Goal: Task Accomplishment & Management: Use online tool/utility

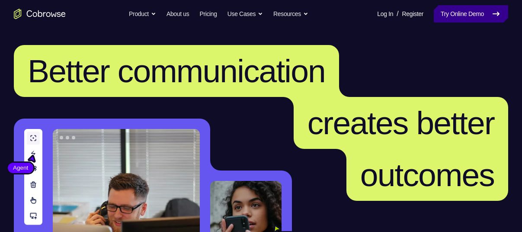
click at [470, 10] on link "Try Online Demo" at bounding box center [471, 13] width 74 height 17
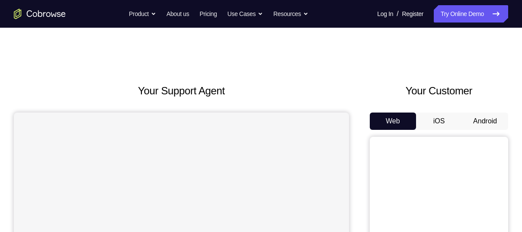
click at [480, 121] on button "Android" at bounding box center [485, 120] width 46 height 17
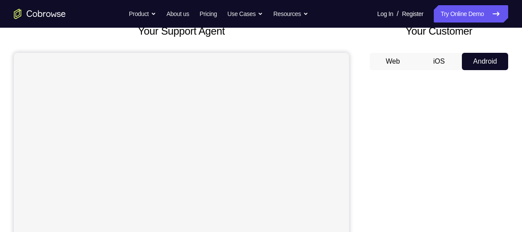
scroll to position [59, 0]
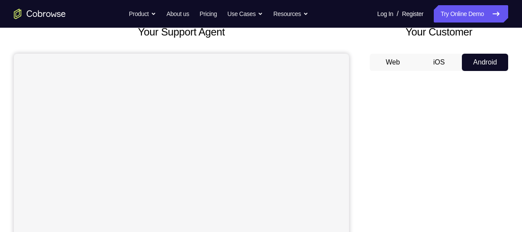
click at [387, 66] on button "Web" at bounding box center [393, 62] width 46 height 17
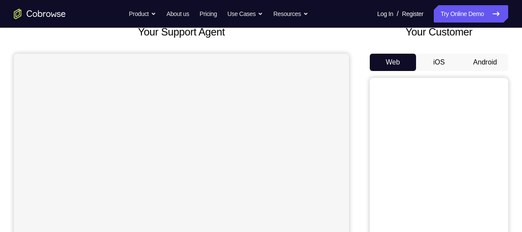
click at [483, 63] on button "Android" at bounding box center [485, 62] width 46 height 17
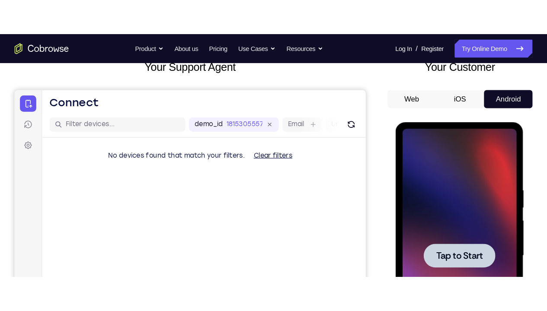
scroll to position [0, 0]
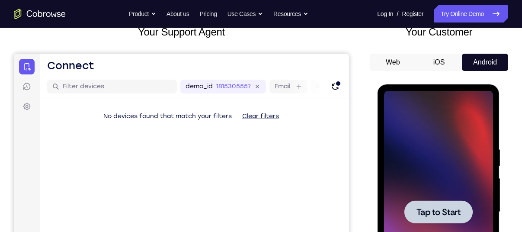
click at [435, 136] on div at bounding box center [438, 212] width 109 height 242
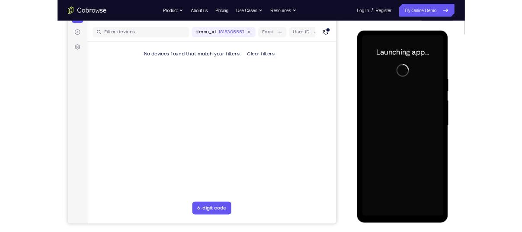
scroll to position [106, 0]
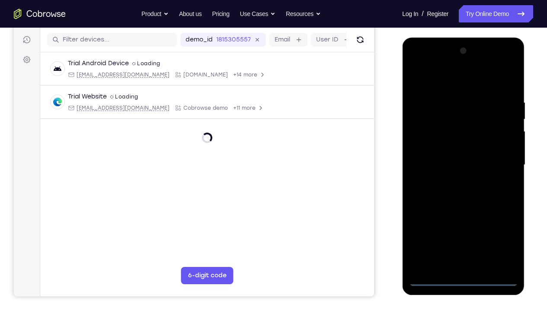
click at [459, 231] on div at bounding box center [463, 165] width 109 height 242
click at [464, 231] on div at bounding box center [463, 165] width 109 height 242
click at [499, 231] on div at bounding box center [463, 165] width 109 height 242
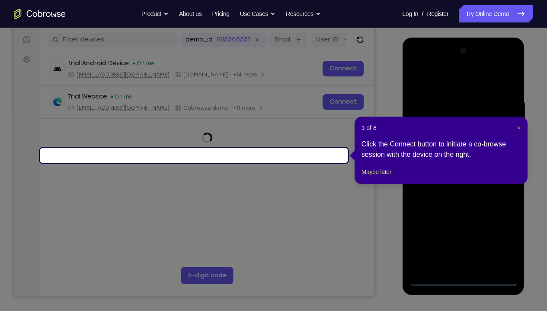
click at [520, 131] on span "×" at bounding box center [518, 128] width 3 height 7
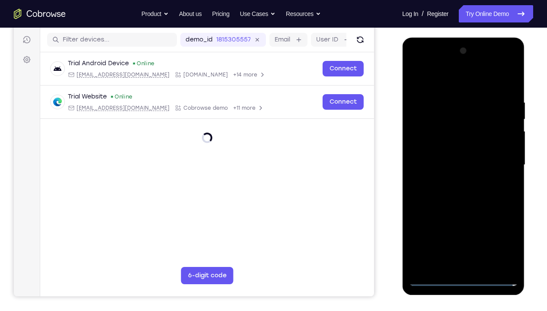
click at [504, 231] on div at bounding box center [463, 165] width 109 height 242
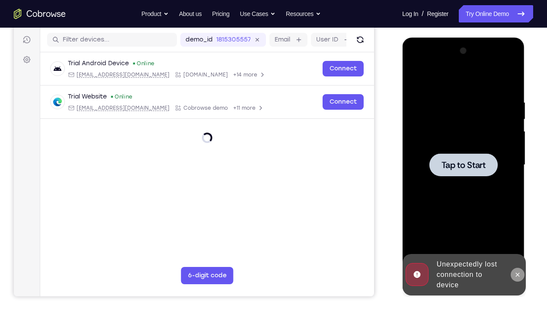
click at [513, 231] on button at bounding box center [517, 275] width 14 height 14
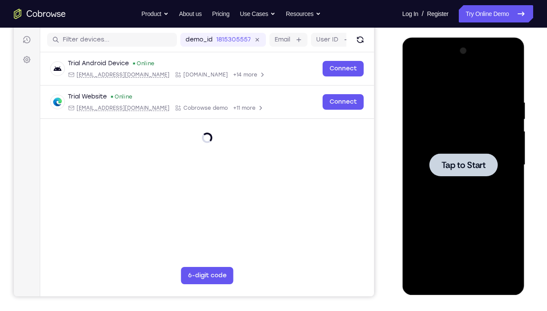
click at [464, 215] on div at bounding box center [463, 165] width 109 height 242
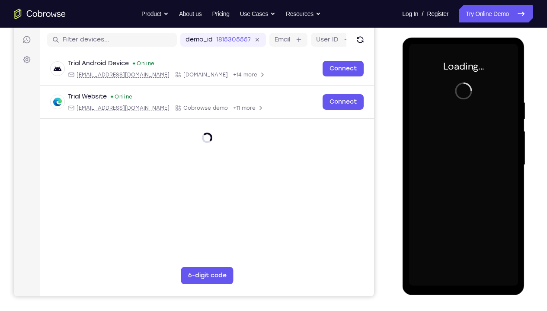
click at [361, 104] on div "Your Support Agent Your Customer Web iOS Android" at bounding box center [273, 138] width 519 height 320
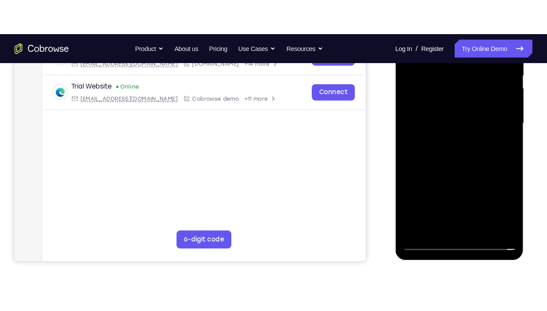
scroll to position [189, 0]
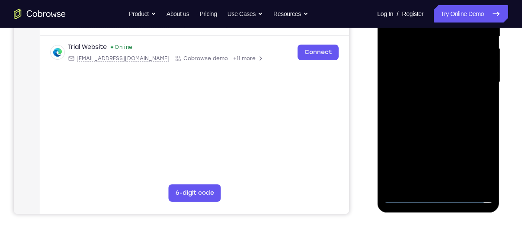
click at [441, 200] on div at bounding box center [438, 82] width 109 height 242
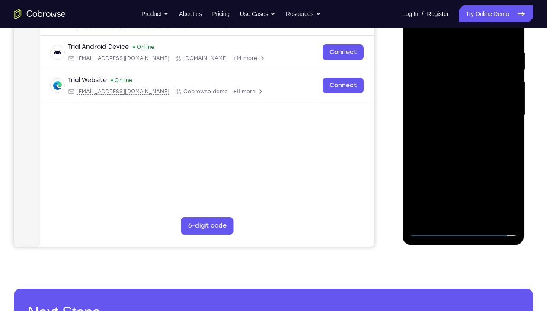
scroll to position [137, 0]
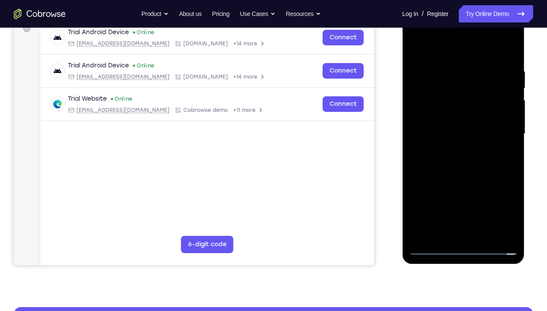
click at [505, 207] on div at bounding box center [463, 134] width 109 height 242
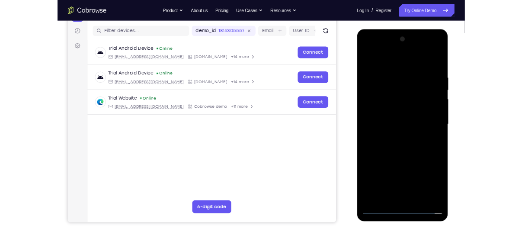
scroll to position [101, 0]
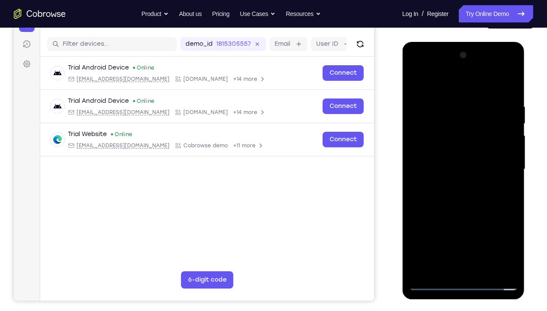
click at [421, 86] on div at bounding box center [463, 169] width 109 height 242
click at [497, 164] on div at bounding box center [463, 169] width 109 height 242
click at [454, 184] on div at bounding box center [463, 169] width 109 height 242
click at [451, 154] on div at bounding box center [463, 169] width 109 height 242
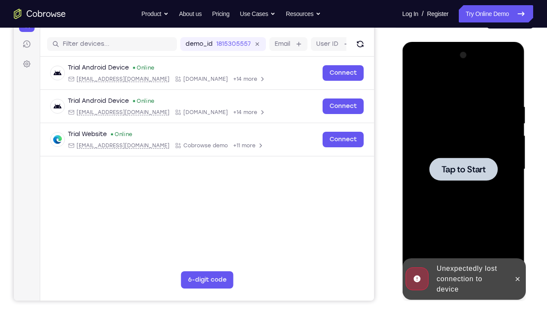
click at [451, 154] on div at bounding box center [463, 169] width 109 height 242
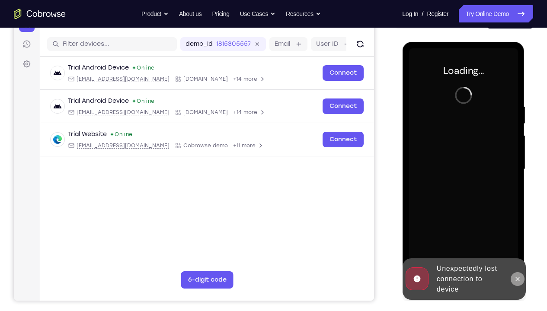
click at [520, 231] on icon at bounding box center [517, 279] width 7 height 7
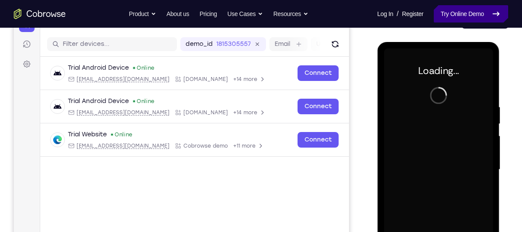
click at [453, 16] on link "Try Online Demo" at bounding box center [471, 13] width 74 height 17
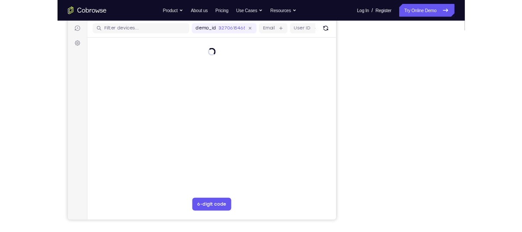
scroll to position [107, 0]
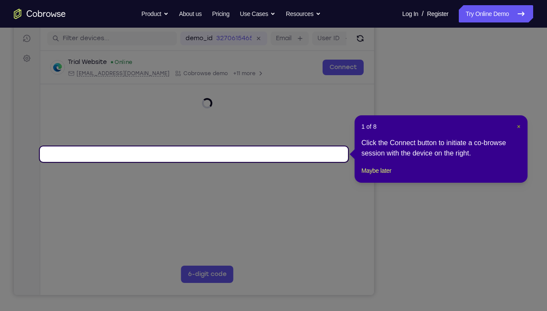
click at [518, 125] on span "×" at bounding box center [518, 126] width 3 height 7
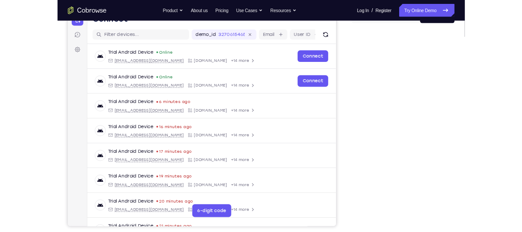
scroll to position [100, 0]
